Goal: Use online tool/utility: Utilize a website feature to perform a specific function

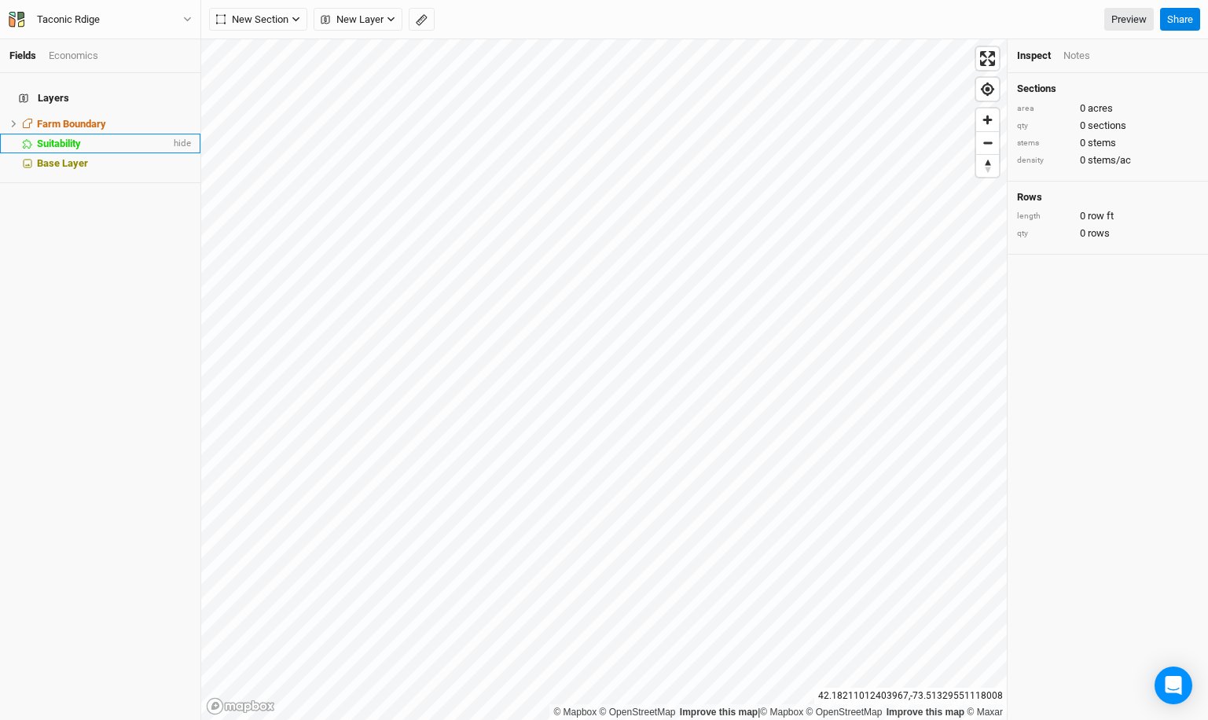
click at [134, 134] on li "Suitability hide" at bounding box center [100, 144] width 200 height 20
click at [1093, 56] on div "Soil & Climate" at bounding box center [1087, 56] width 61 height 14
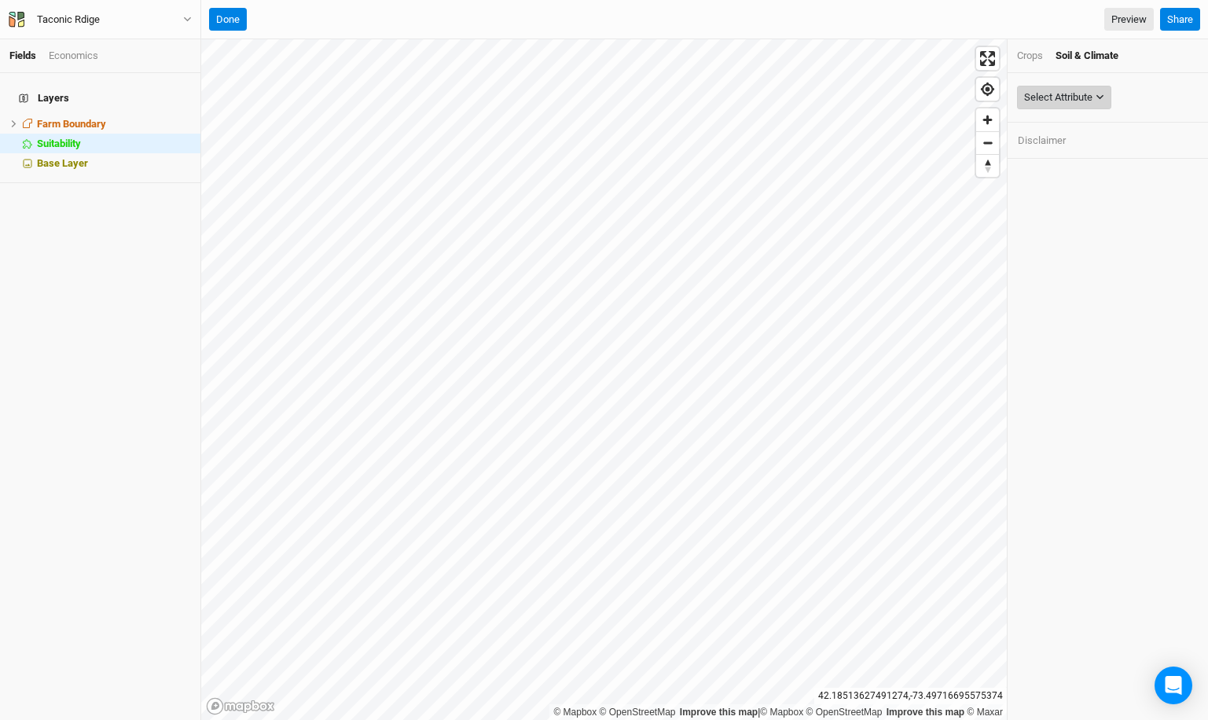
click at [1071, 102] on div "Select Attribute" at bounding box center [1058, 98] width 68 height 16
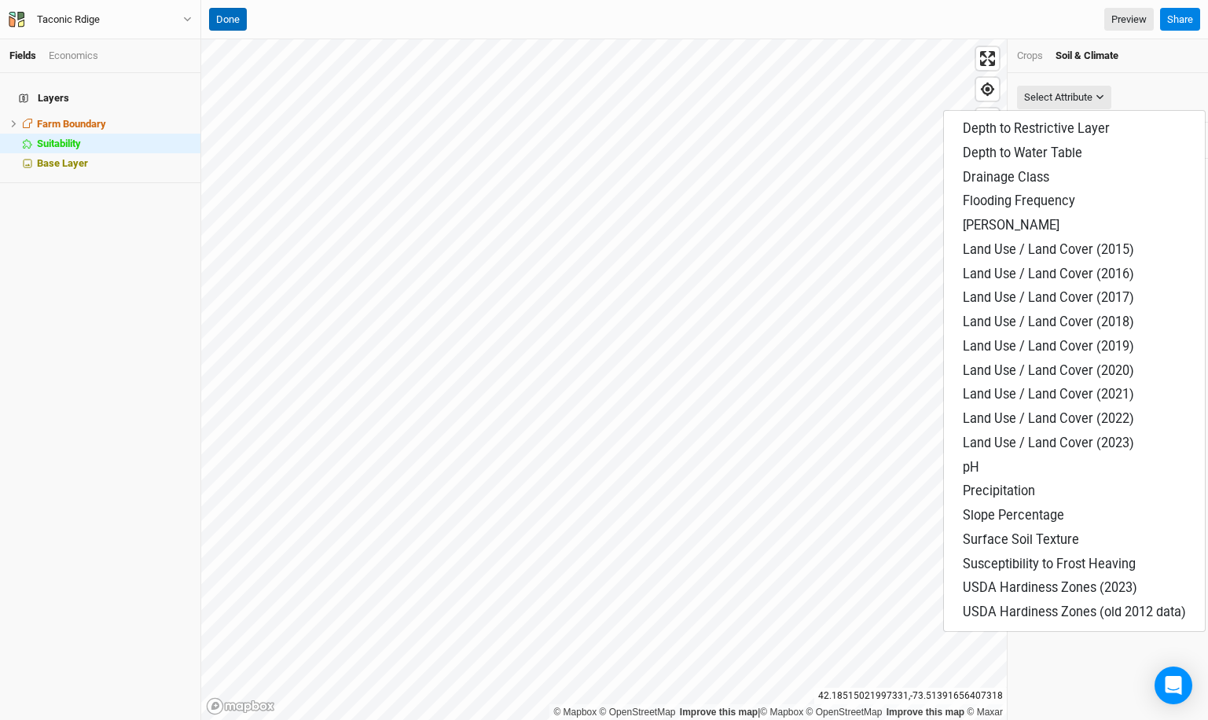
click at [242, 13] on button "Done" at bounding box center [228, 20] width 38 height 24
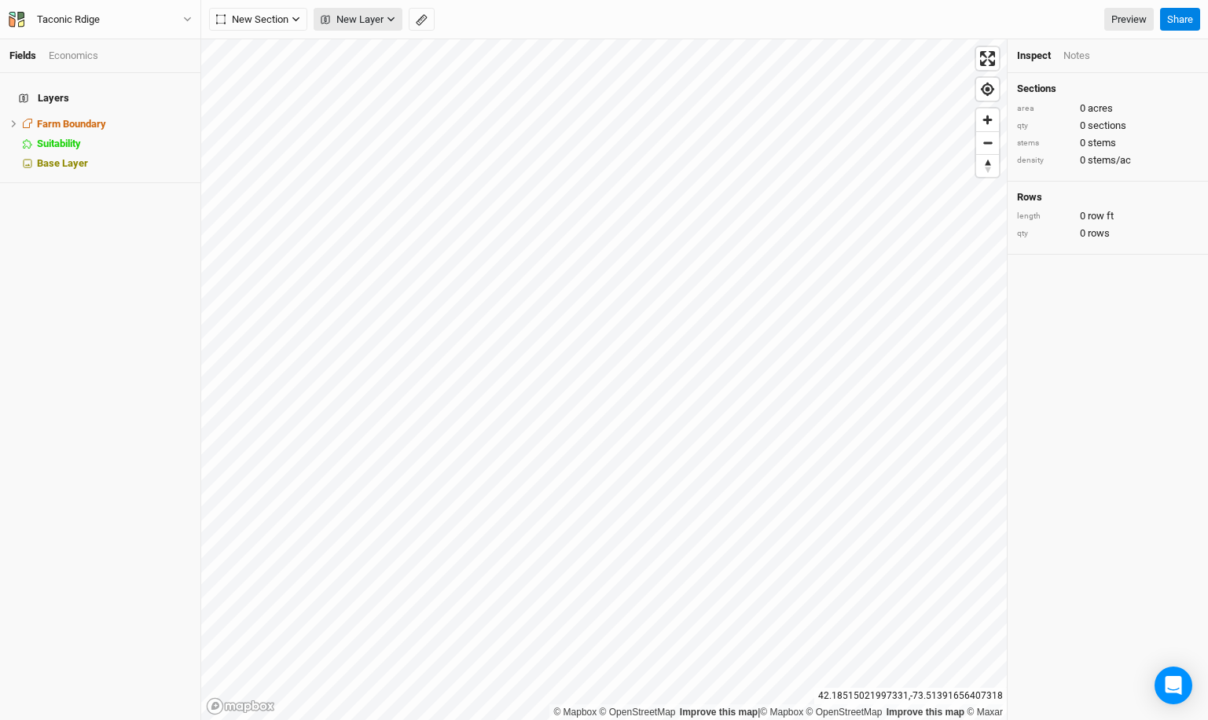
click at [357, 9] on button "New Layer" at bounding box center [358, 20] width 89 height 24
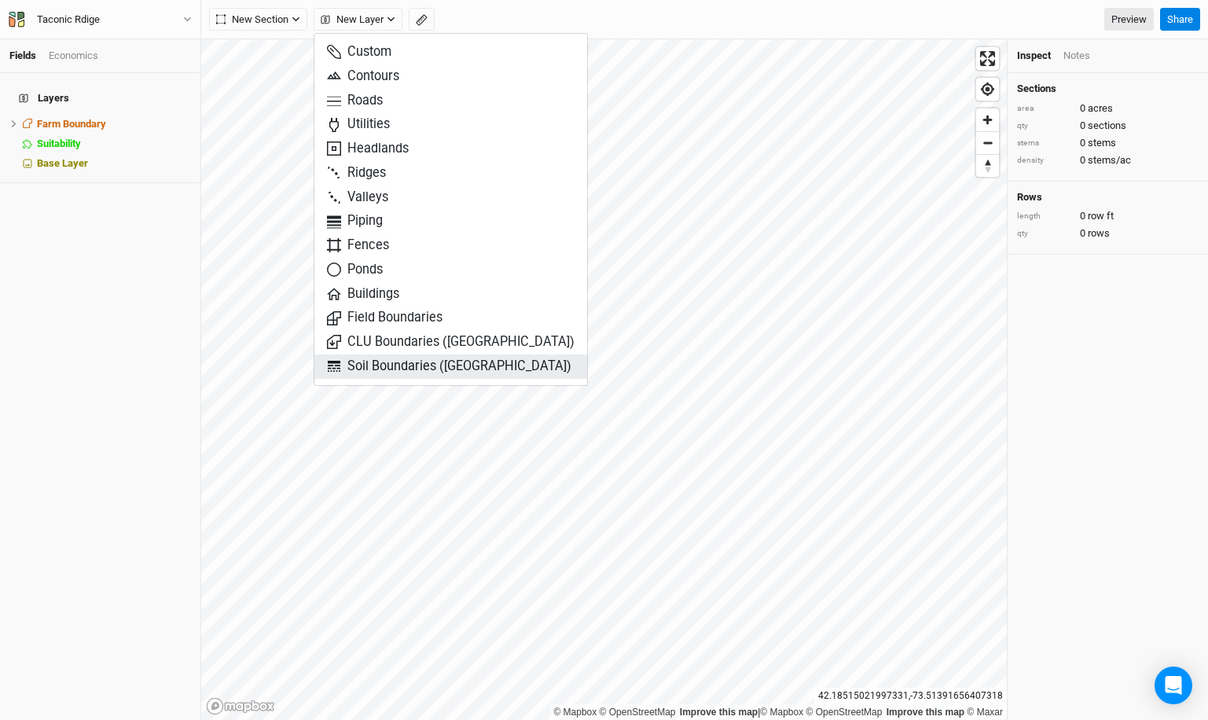
click at [432, 363] on span "Soil Boundaries ([GEOGRAPHIC_DATA])" at bounding box center [449, 367] width 245 height 18
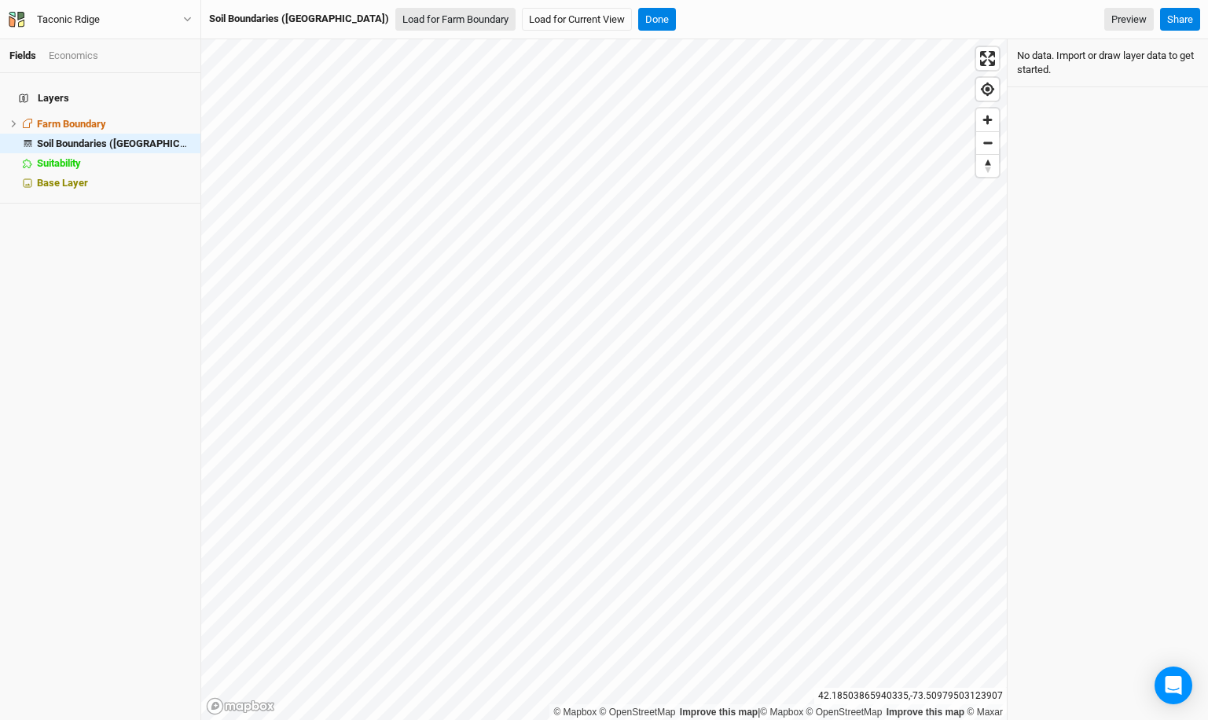
click at [402, 20] on button "Load for Farm Boundary" at bounding box center [455, 20] width 120 height 24
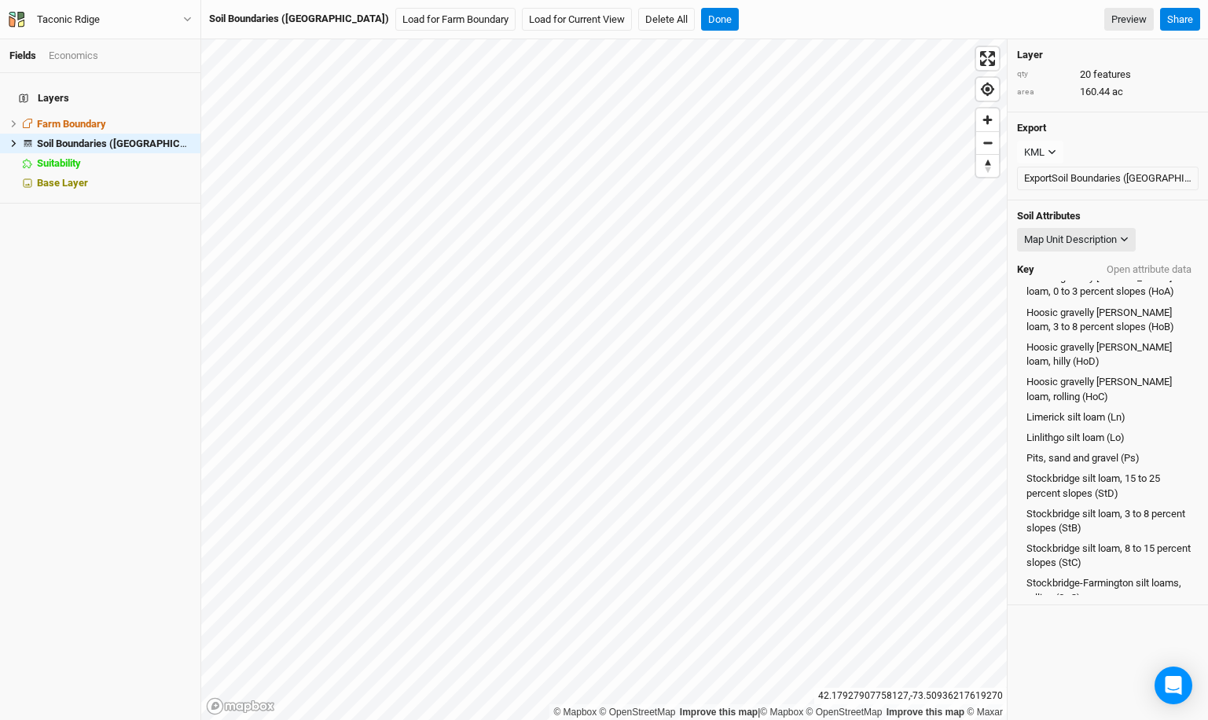
scroll to position [186, 0]
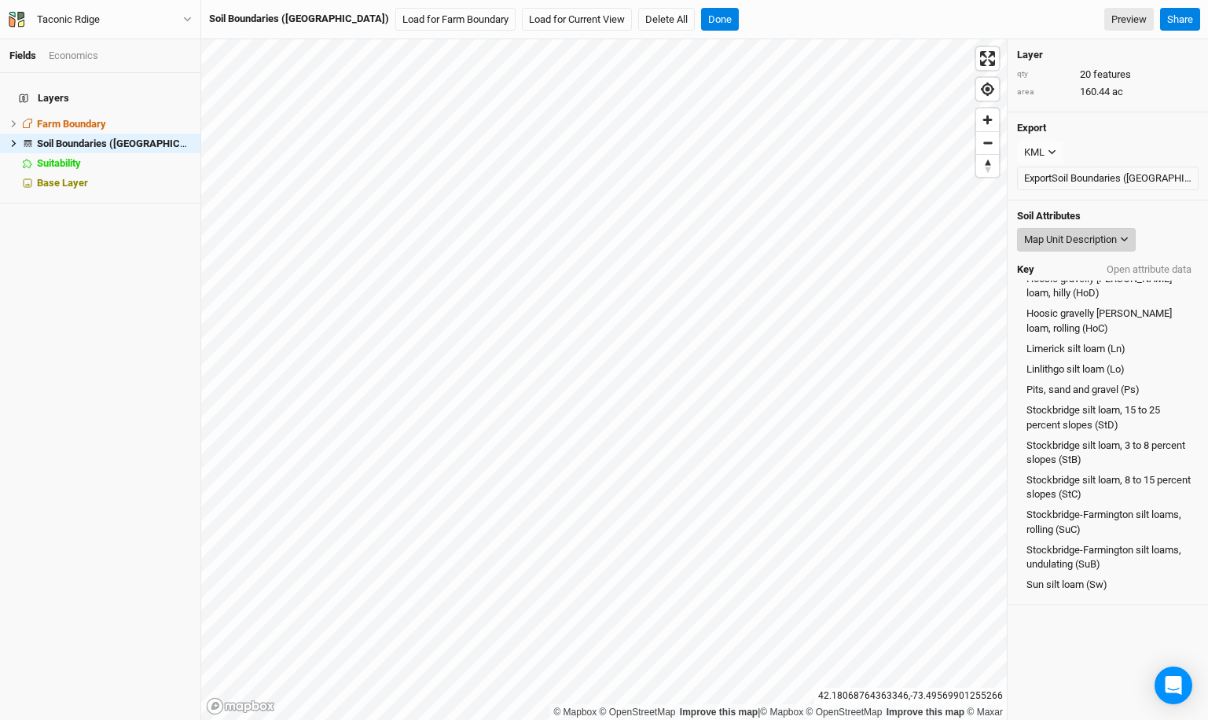
click at [1111, 243] on div "Map Unit Description" at bounding box center [1070, 240] width 93 height 16
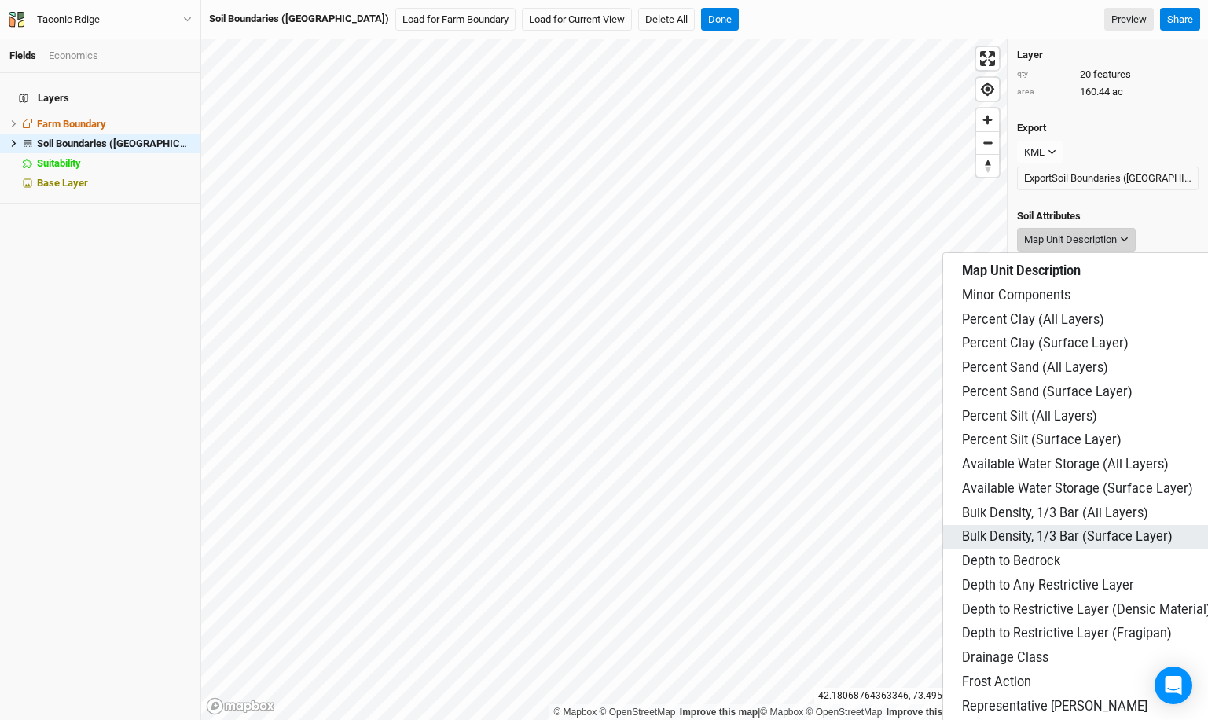
scroll to position [564, 0]
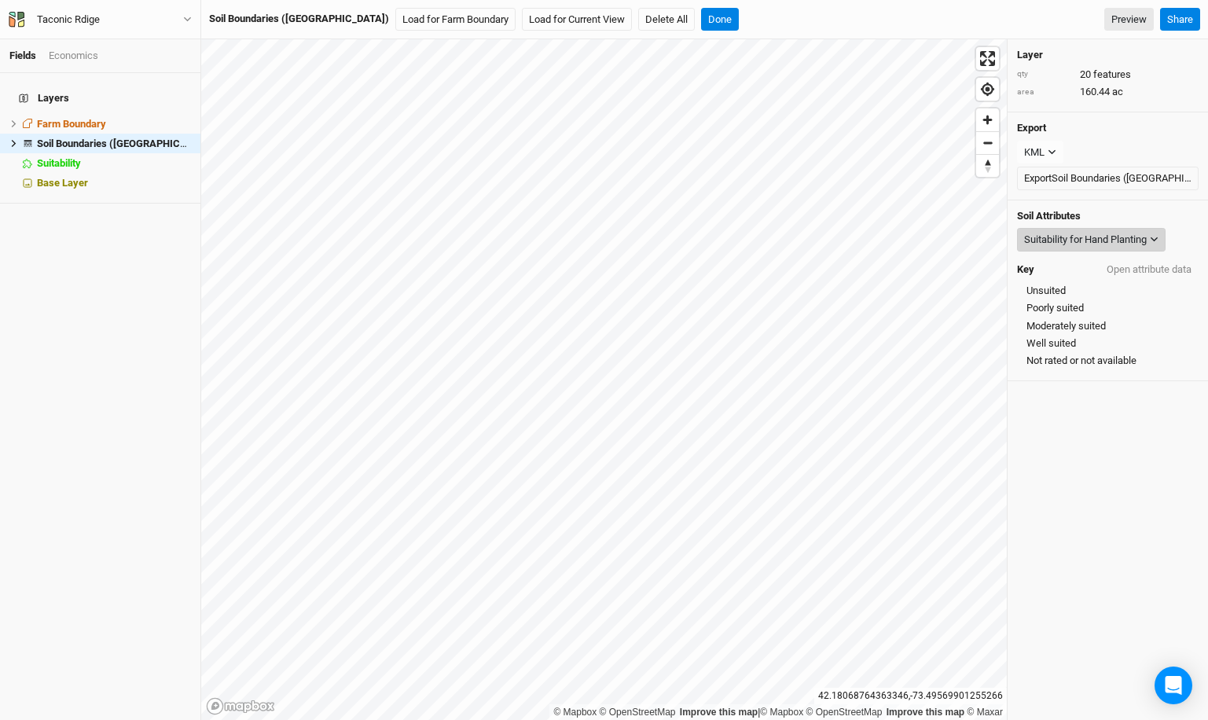
click at [1114, 241] on div "Suitability for Hand Planting" at bounding box center [1085, 240] width 123 height 16
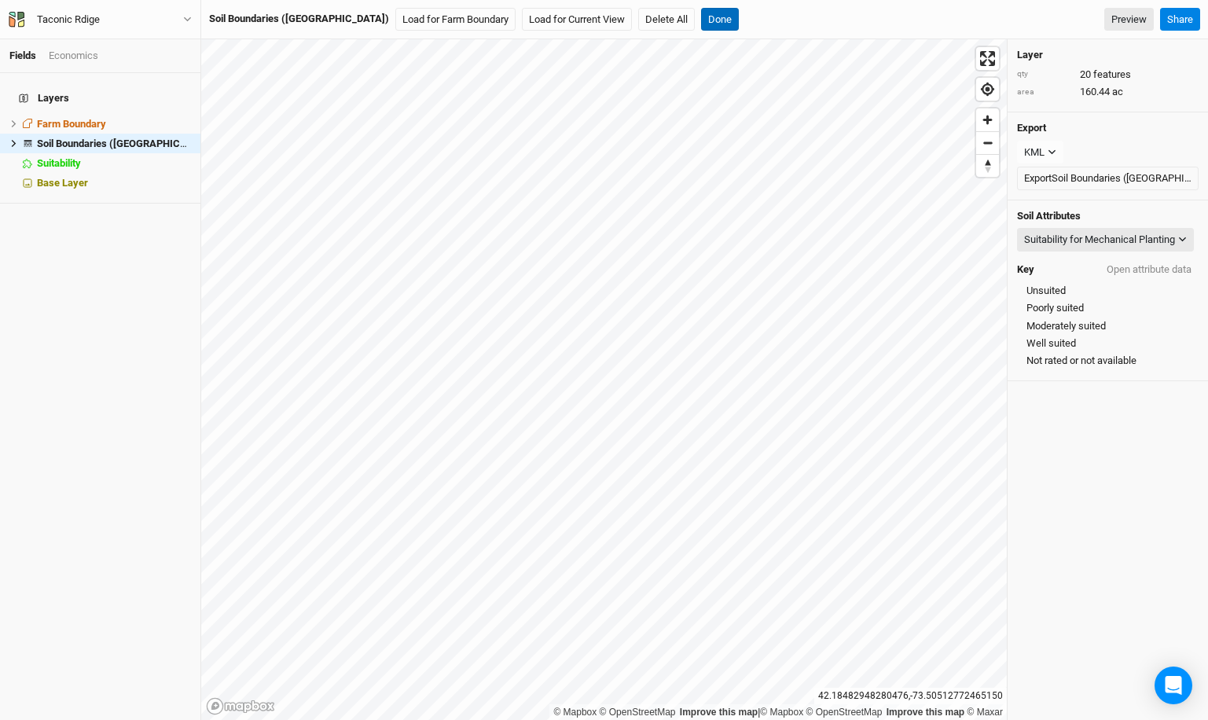
click at [701, 21] on button "Done" at bounding box center [720, 20] width 38 height 24
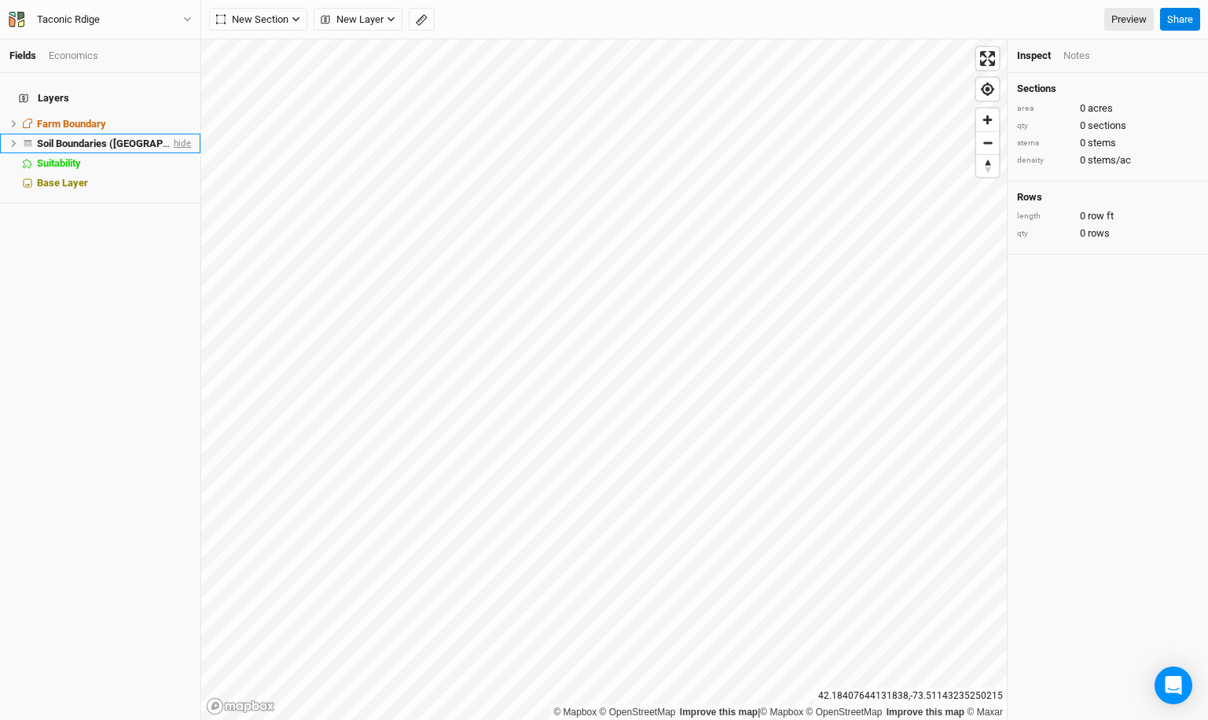
click at [179, 134] on span "hide" at bounding box center [181, 144] width 20 height 20
click at [368, 19] on span "New Layer" at bounding box center [352, 20] width 63 height 16
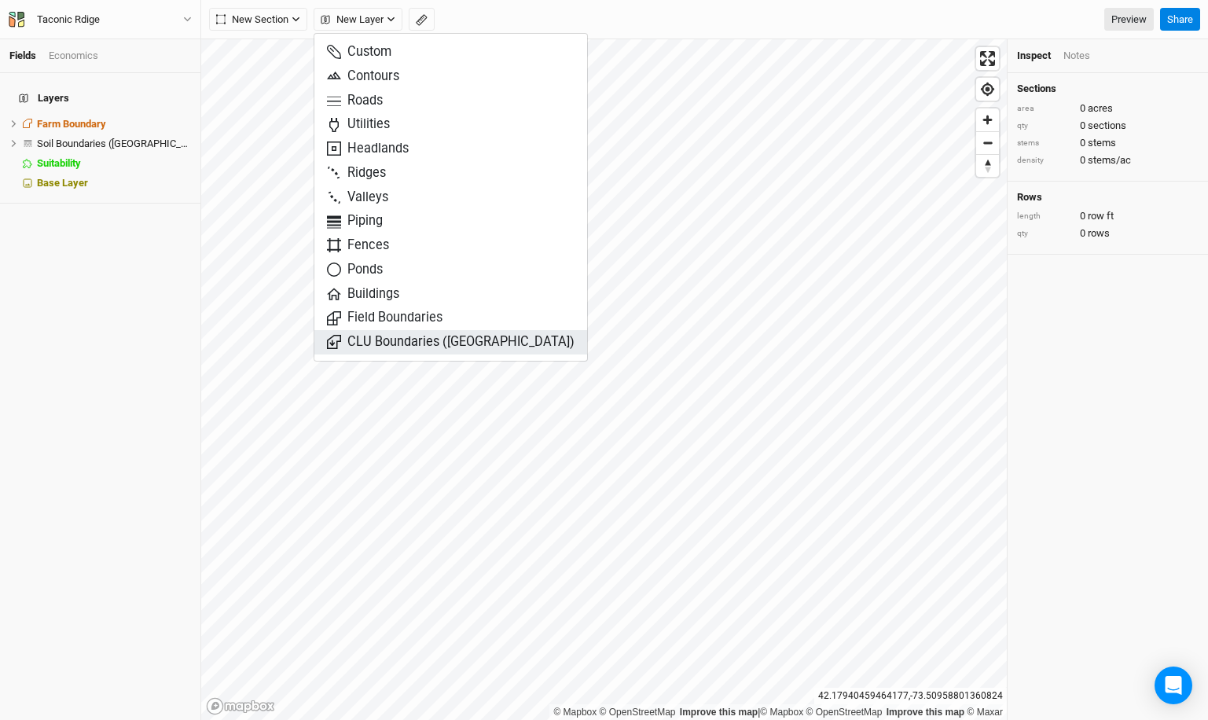
click at [418, 353] on button "CLU Boundaries ([GEOGRAPHIC_DATA])" at bounding box center [450, 342] width 273 height 24
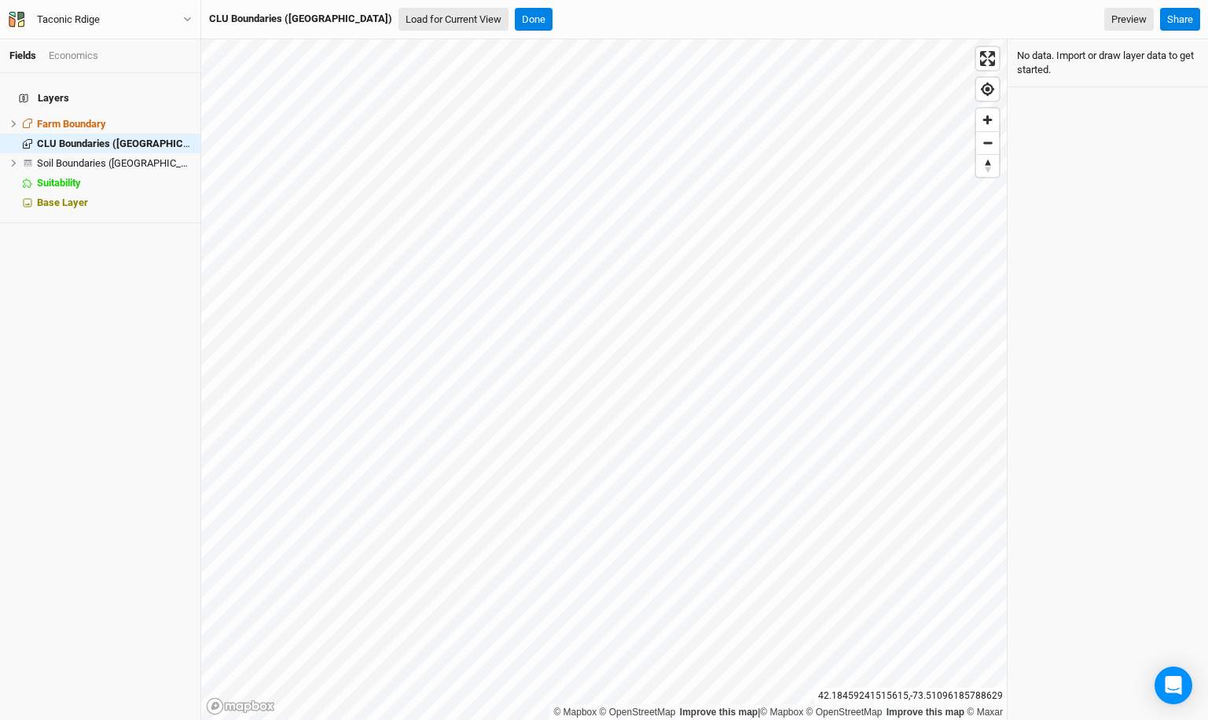
click at [399, 20] on button "Load for Current View" at bounding box center [454, 20] width 110 height 24
click at [416, 20] on button "Load for Current View" at bounding box center [454, 20] width 110 height 24
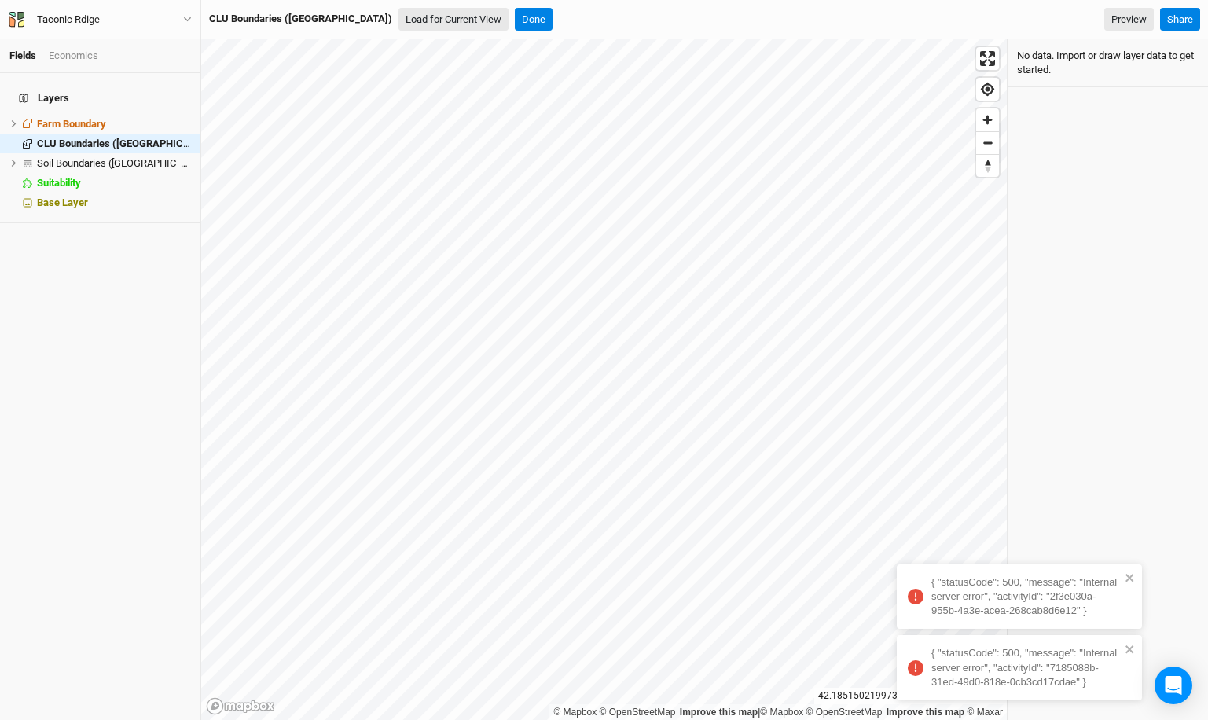
click at [407, 17] on button "Load for Current View" at bounding box center [454, 20] width 110 height 24
click at [515, 21] on button "Done" at bounding box center [534, 20] width 38 height 24
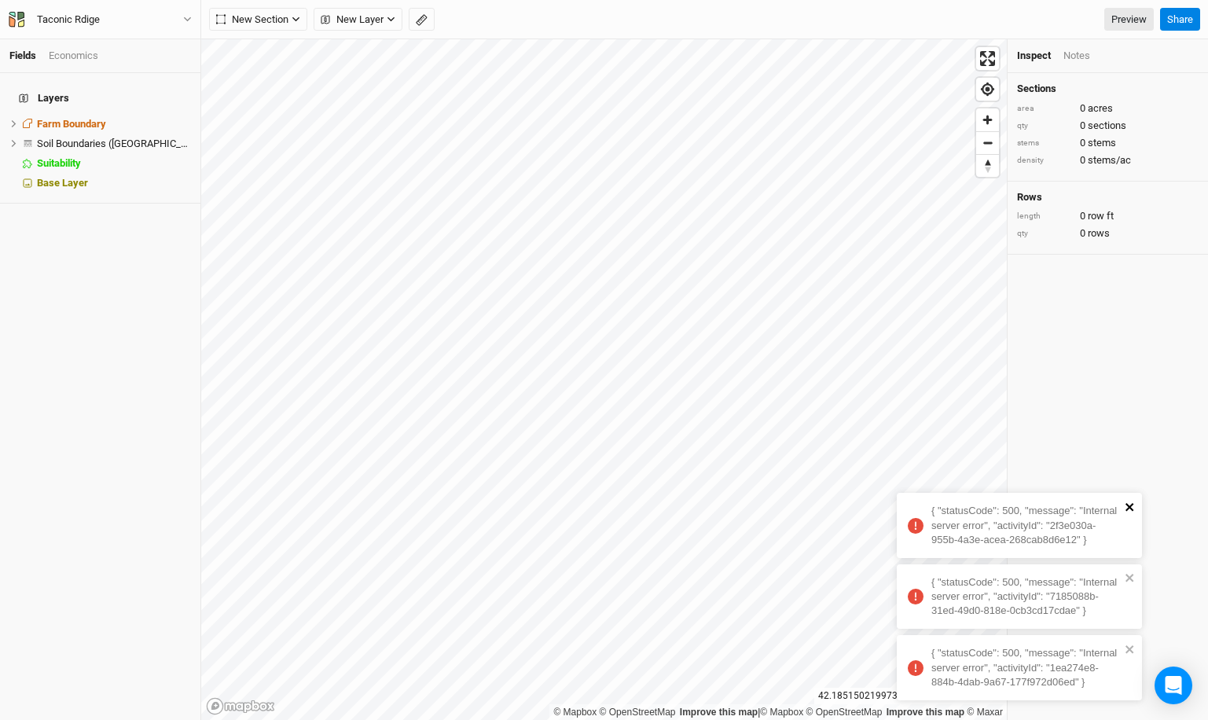
click at [1132, 506] on icon "close" at bounding box center [1130, 507] width 11 height 13
click at [1127, 578] on icon "close" at bounding box center [1130, 578] width 11 height 13
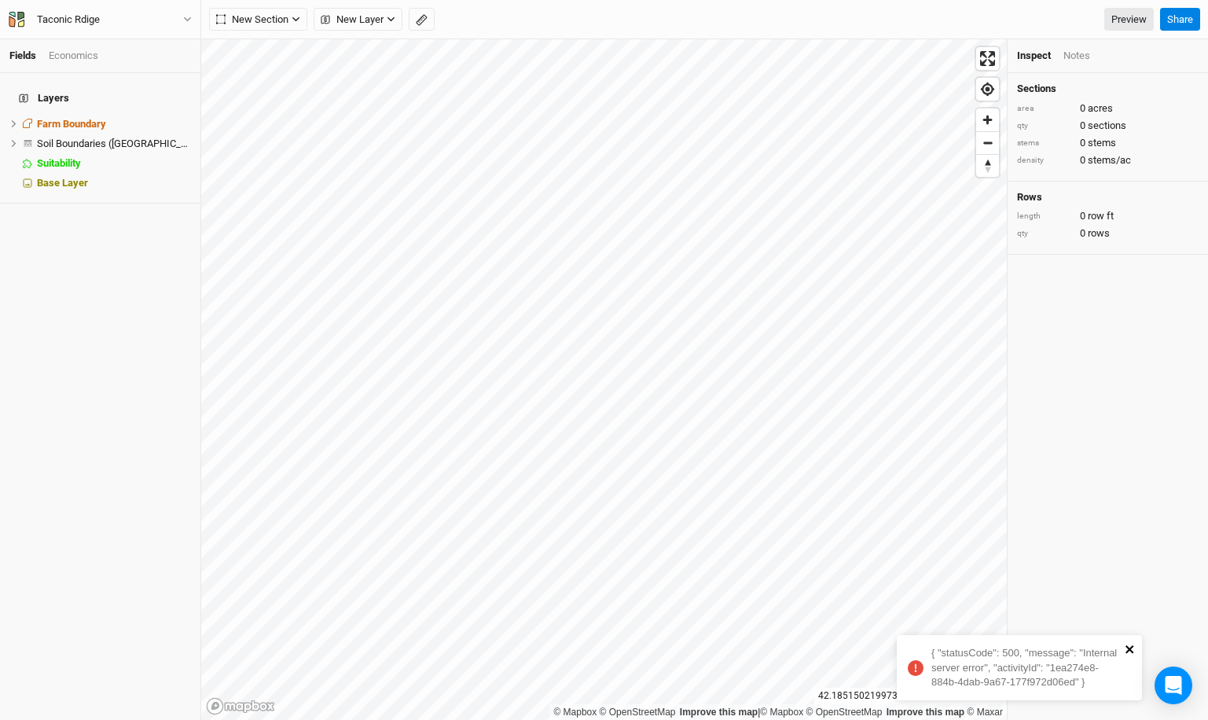
click at [1130, 649] on icon "close" at bounding box center [1130, 649] width 8 height 8
